Goal: Check status: Check status

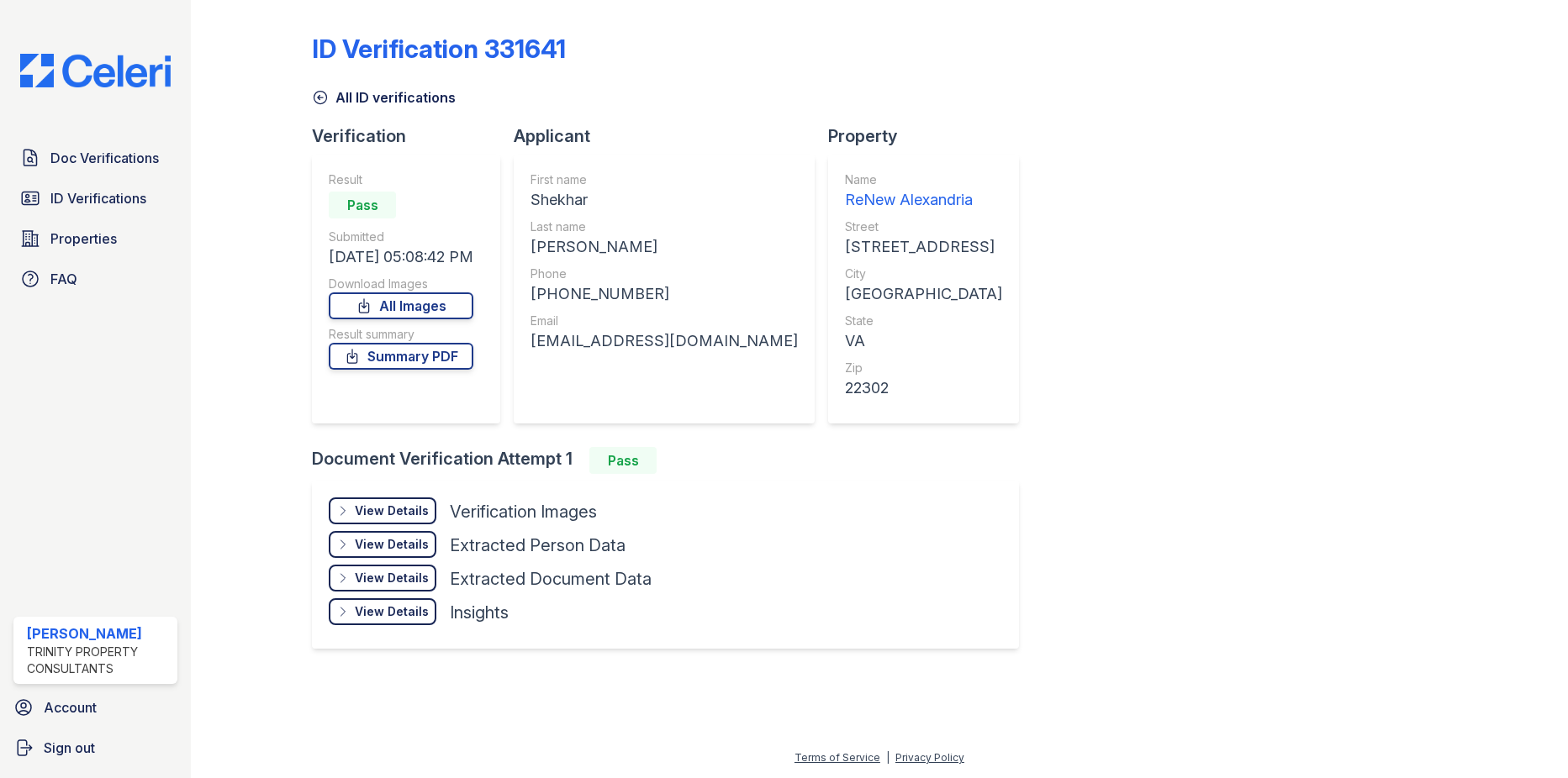
click at [121, 185] on link "ID Verifications" at bounding box center [95, 198] width 164 height 34
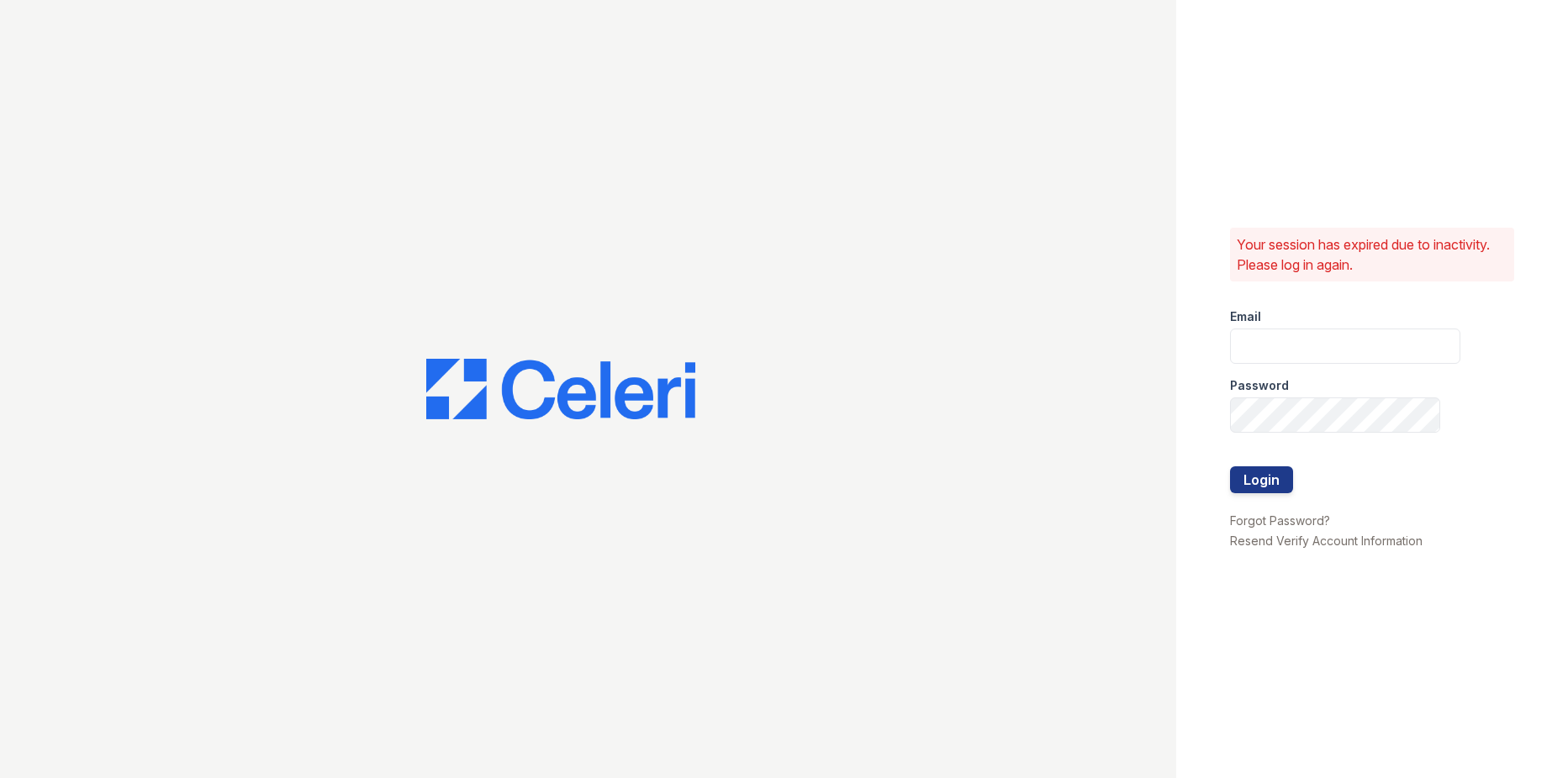
type input "[EMAIL_ADDRESS][DOMAIN_NAME]"
click at [1259, 479] on button "Login" at bounding box center [1261, 479] width 63 height 27
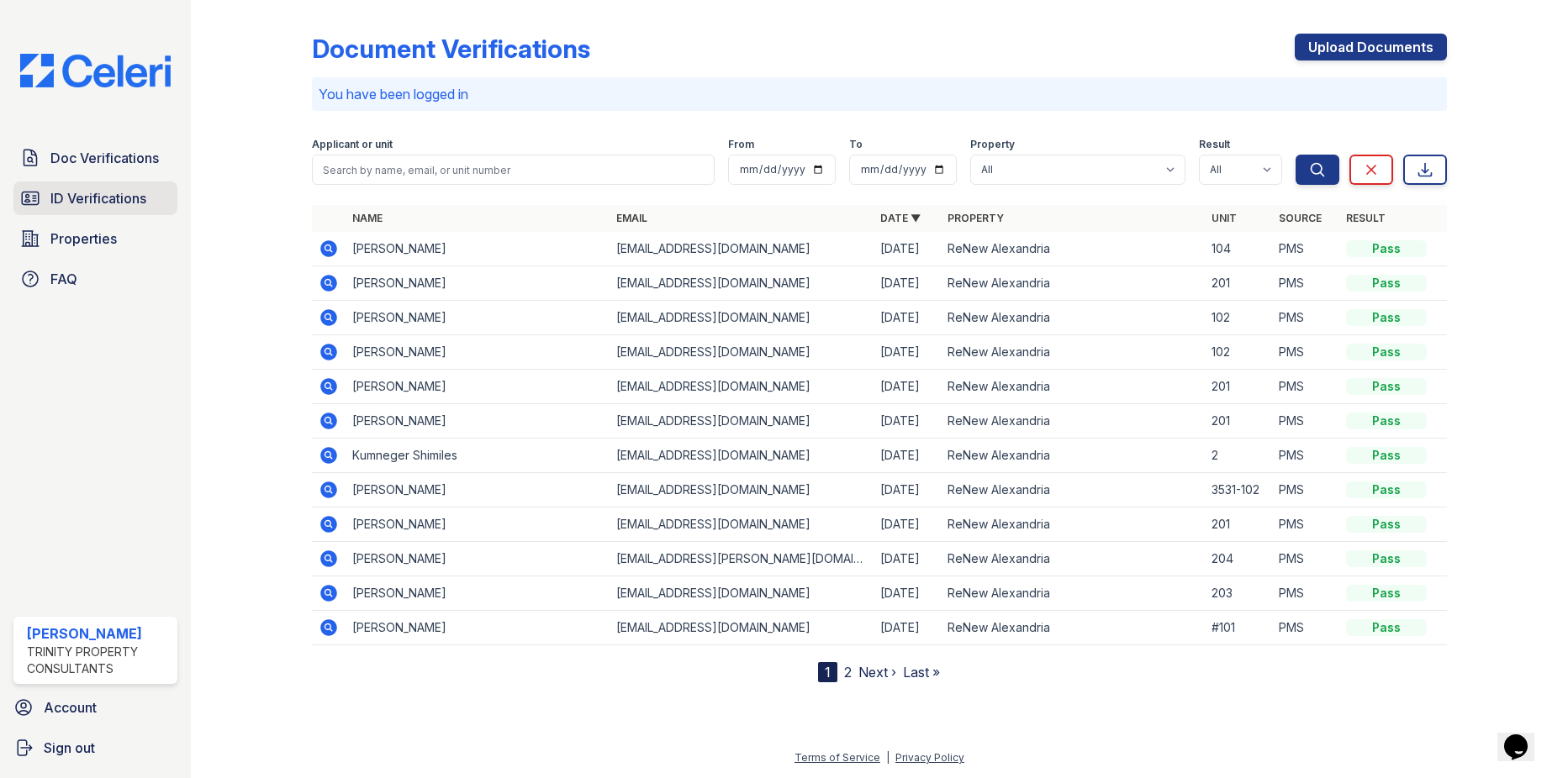
click at [132, 199] on span "ID Verifications" at bounding box center [98, 198] width 96 height 21
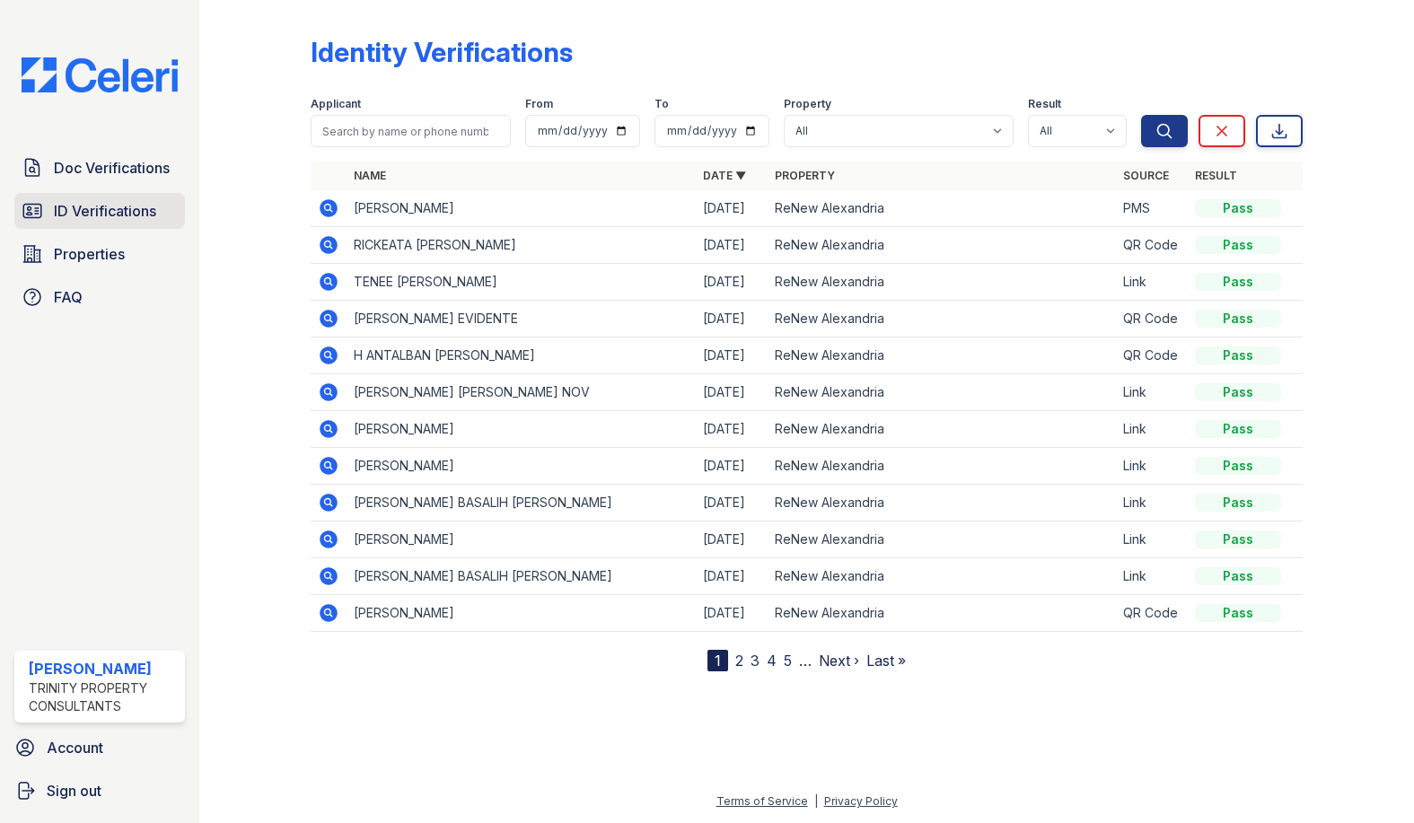
click at [92, 213] on span "ID Verifications" at bounding box center [105, 211] width 102 height 22
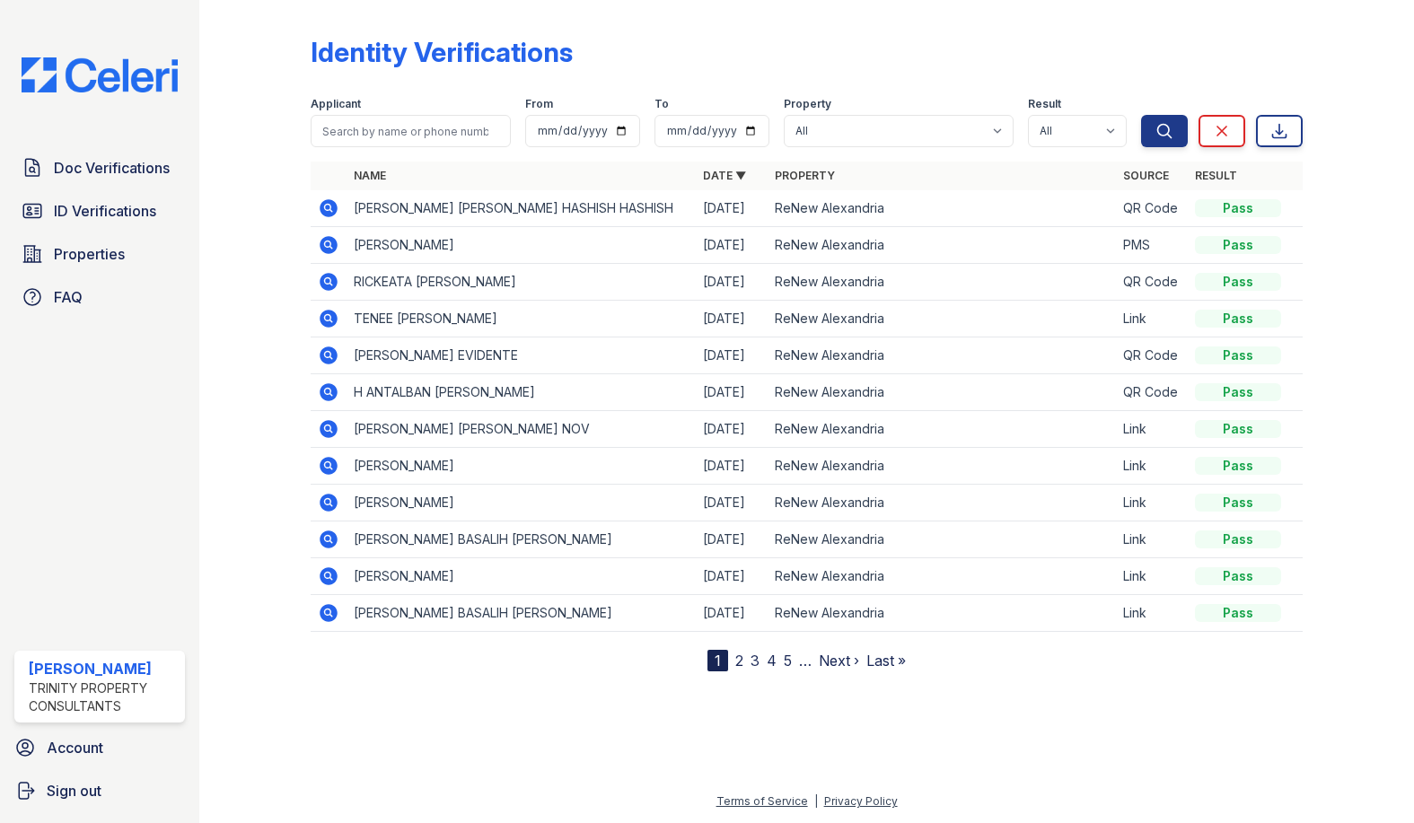
click at [335, 202] on icon at bounding box center [329, 208] width 22 height 22
